Goal: Information Seeking & Learning: Learn about a topic

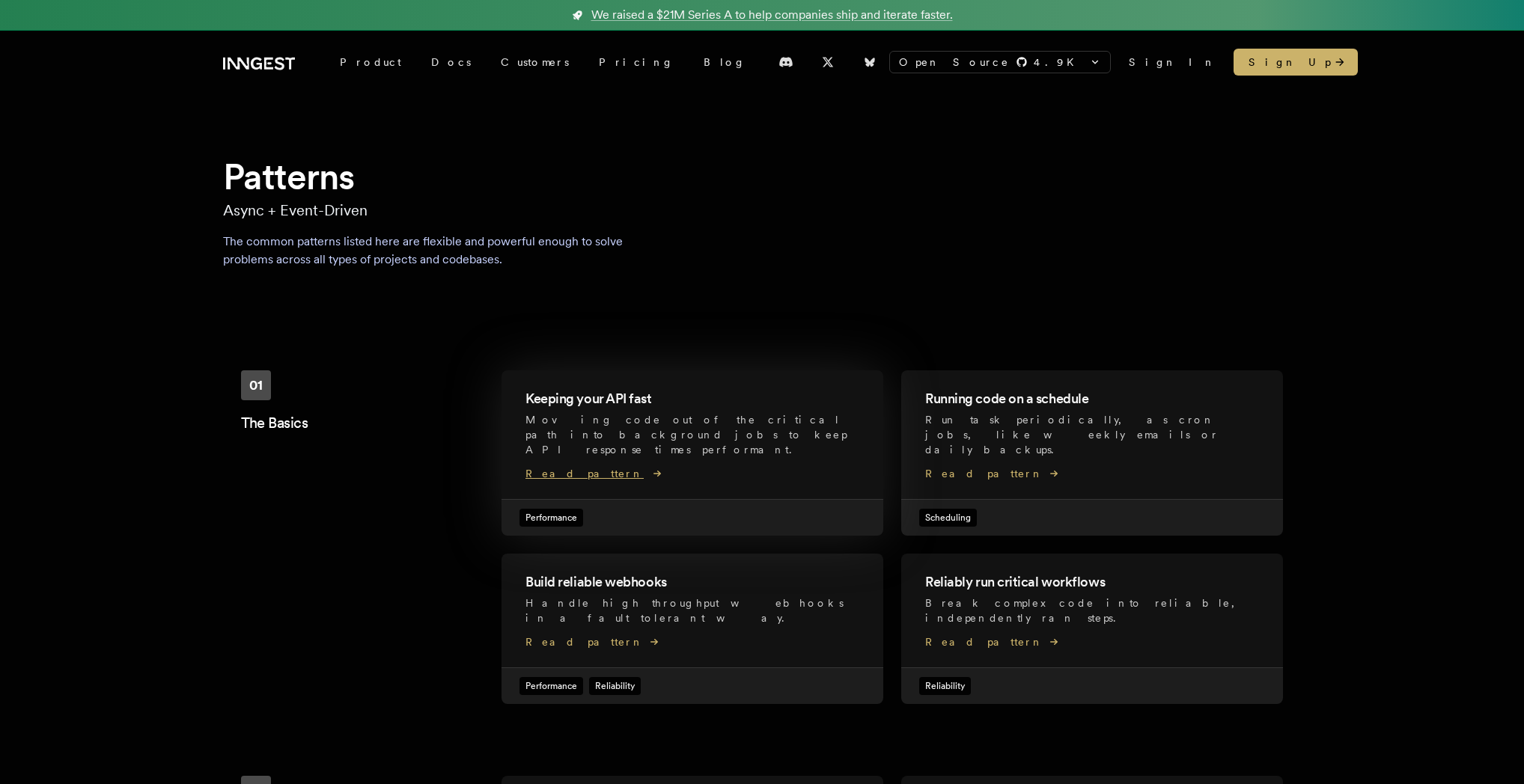
click at [656, 422] on p "Moving code out of the critical path into background jobs to keep API response …" at bounding box center [692, 435] width 334 height 45
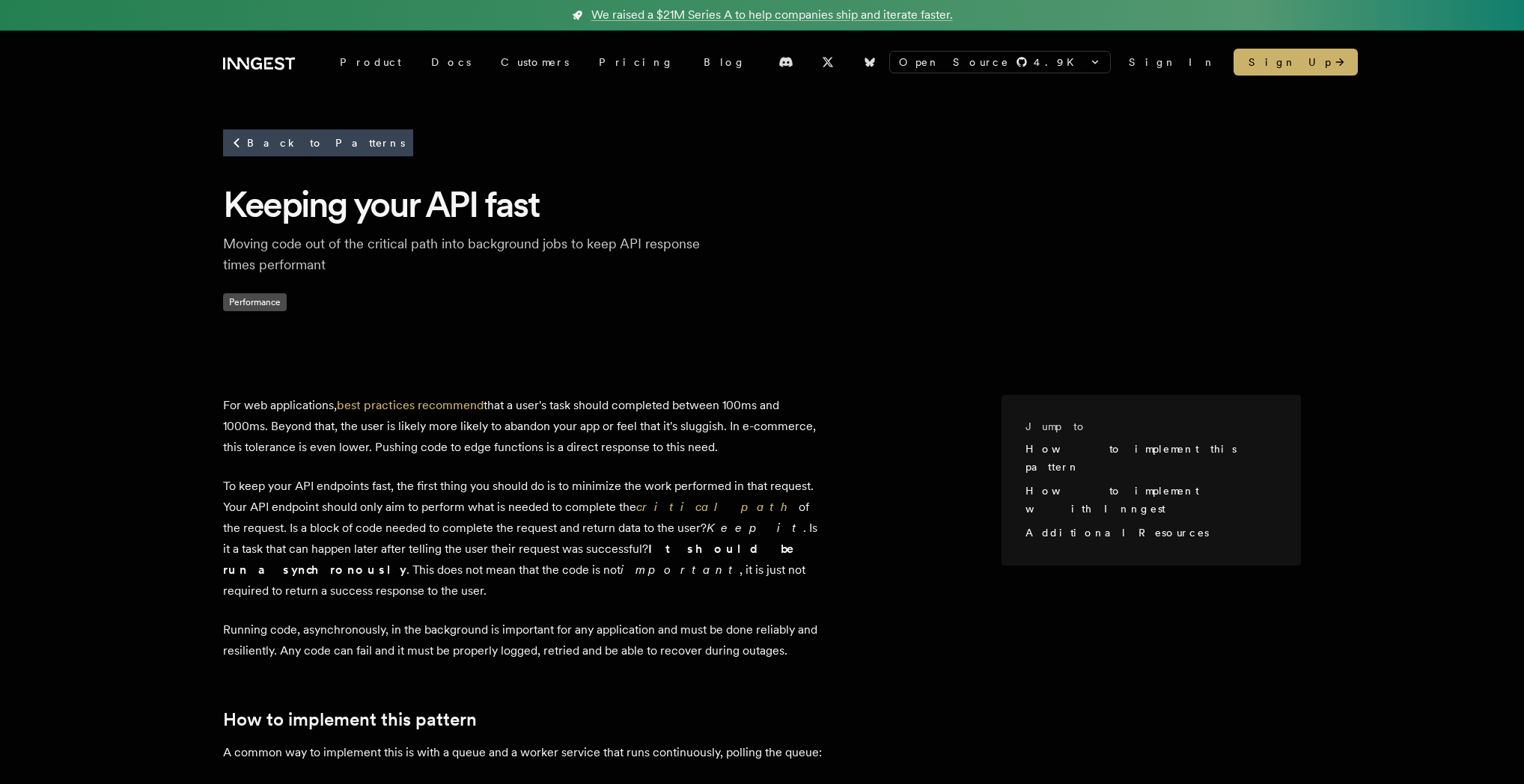
drag, startPoint x: 723, startPoint y: 434, endPoint x: 740, endPoint y: 445, distance: 20.2
drag, startPoint x: 738, startPoint y: 445, endPoint x: 746, endPoint y: 450, distance: 9.4
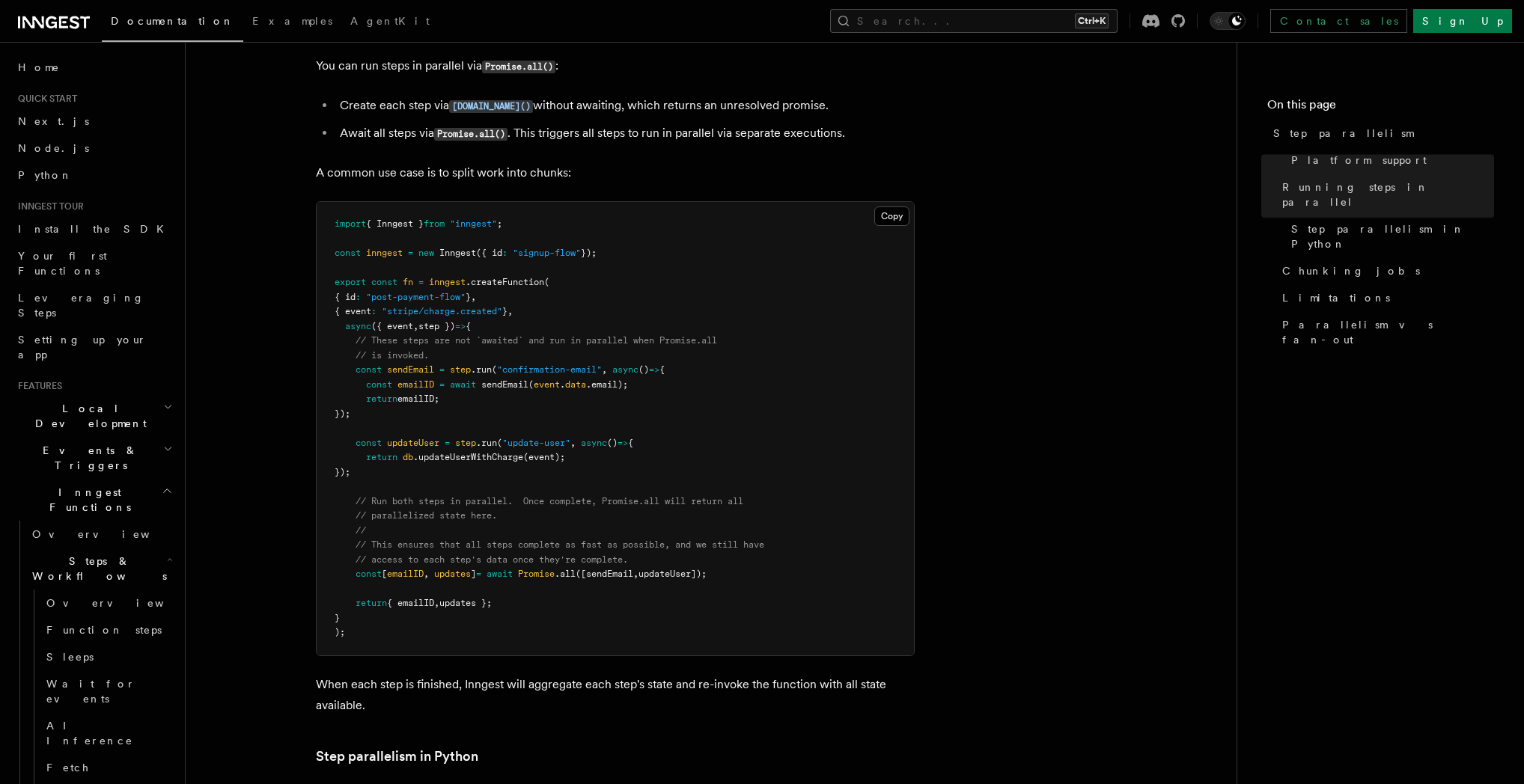
scroll to position [359, 0]
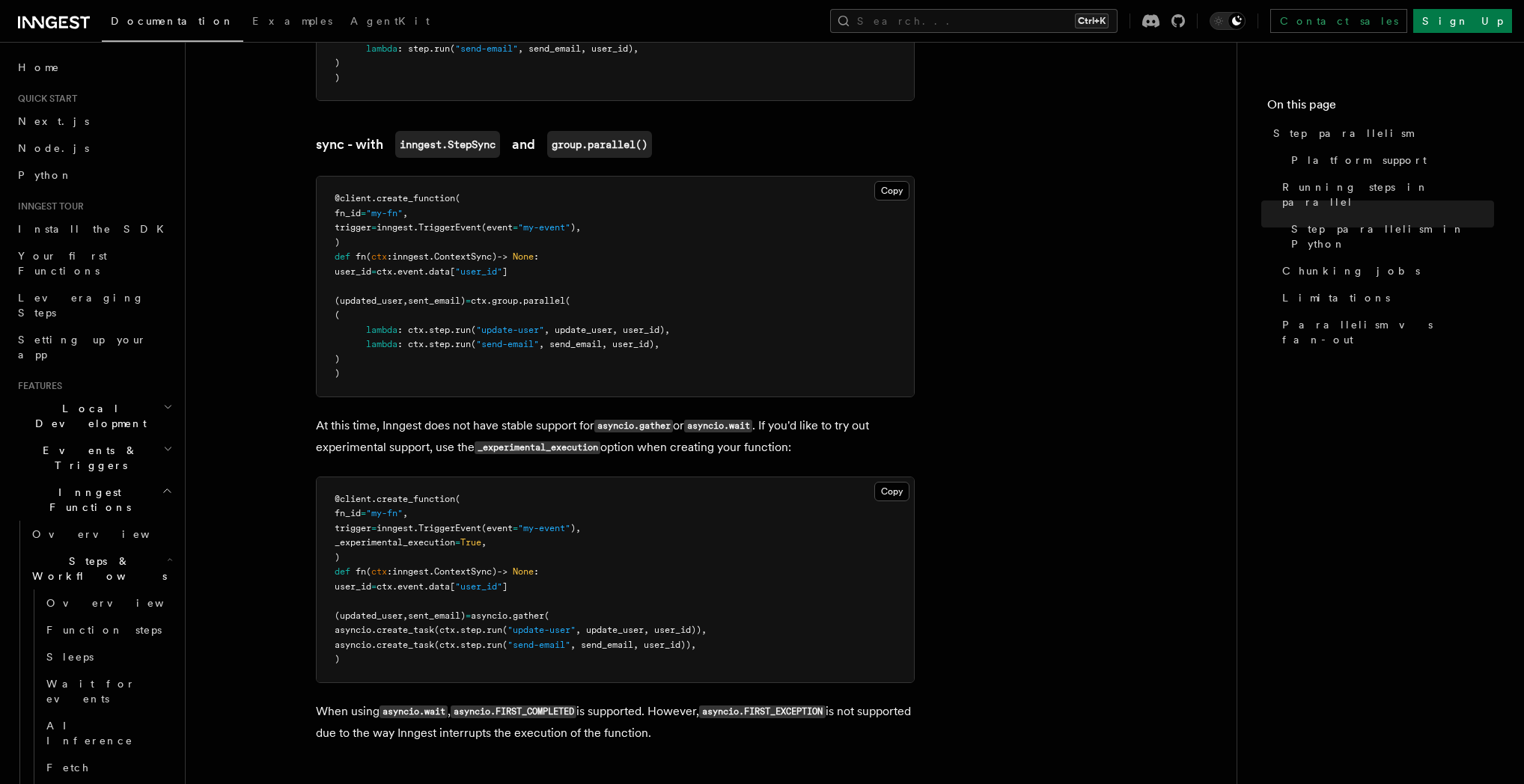
scroll to position [1437, 0]
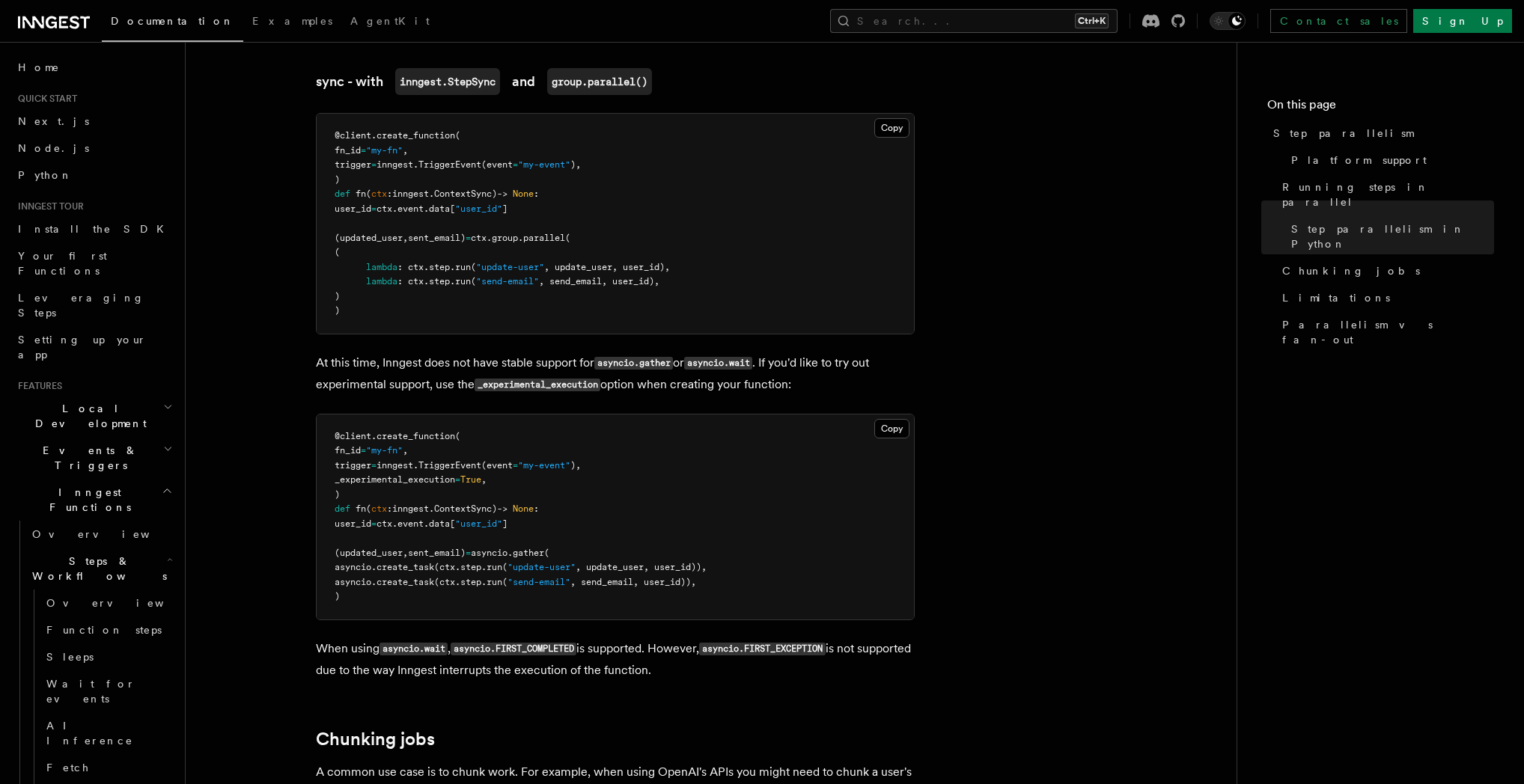
click at [1045, 383] on article "Features Inngest Functions Steps & Workflows Step parallelism If you’re using a…" at bounding box center [711, 297] width 1003 height 3337
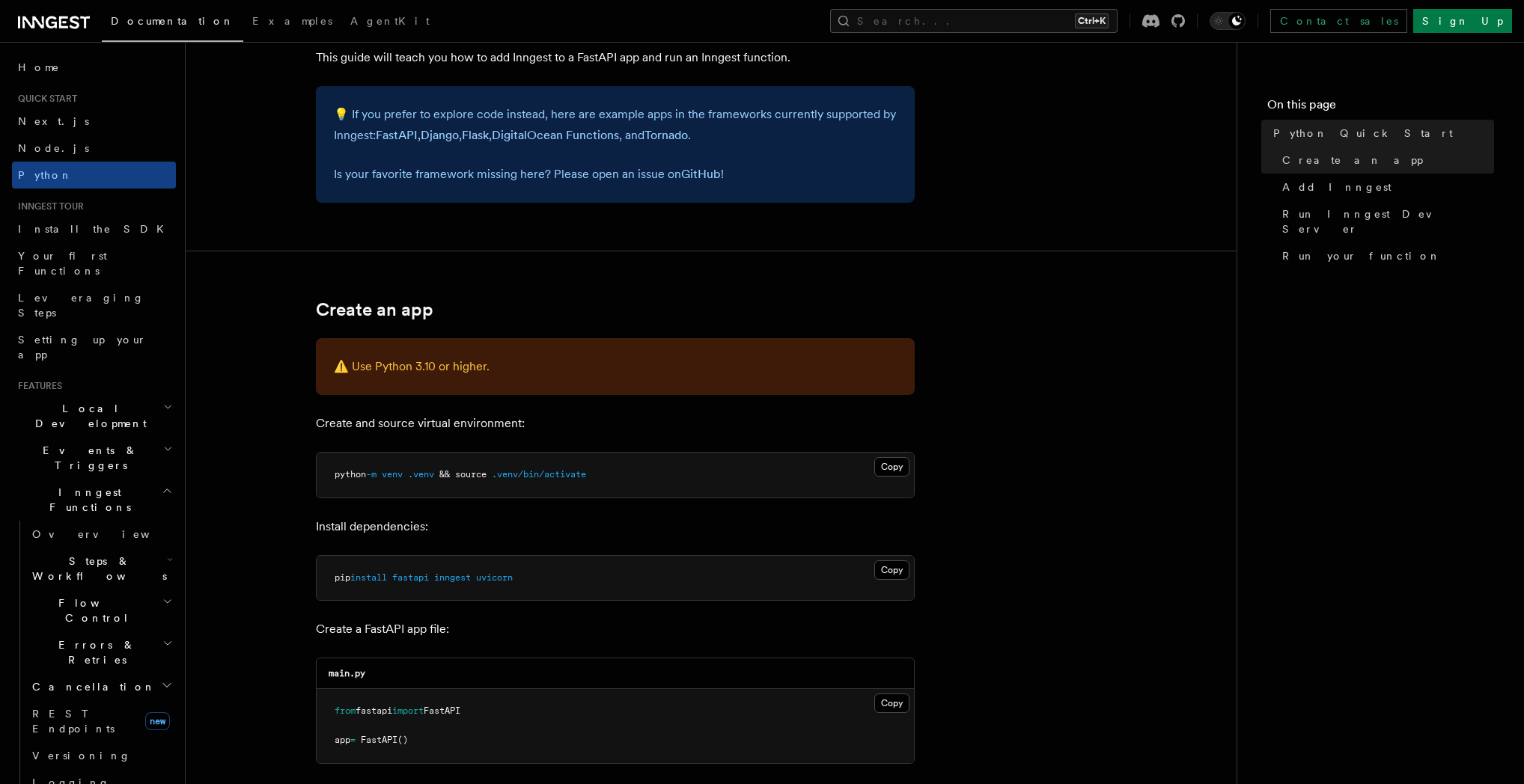
scroll to position [287, 0]
